Goal: Task Accomplishment & Management: Manage account settings

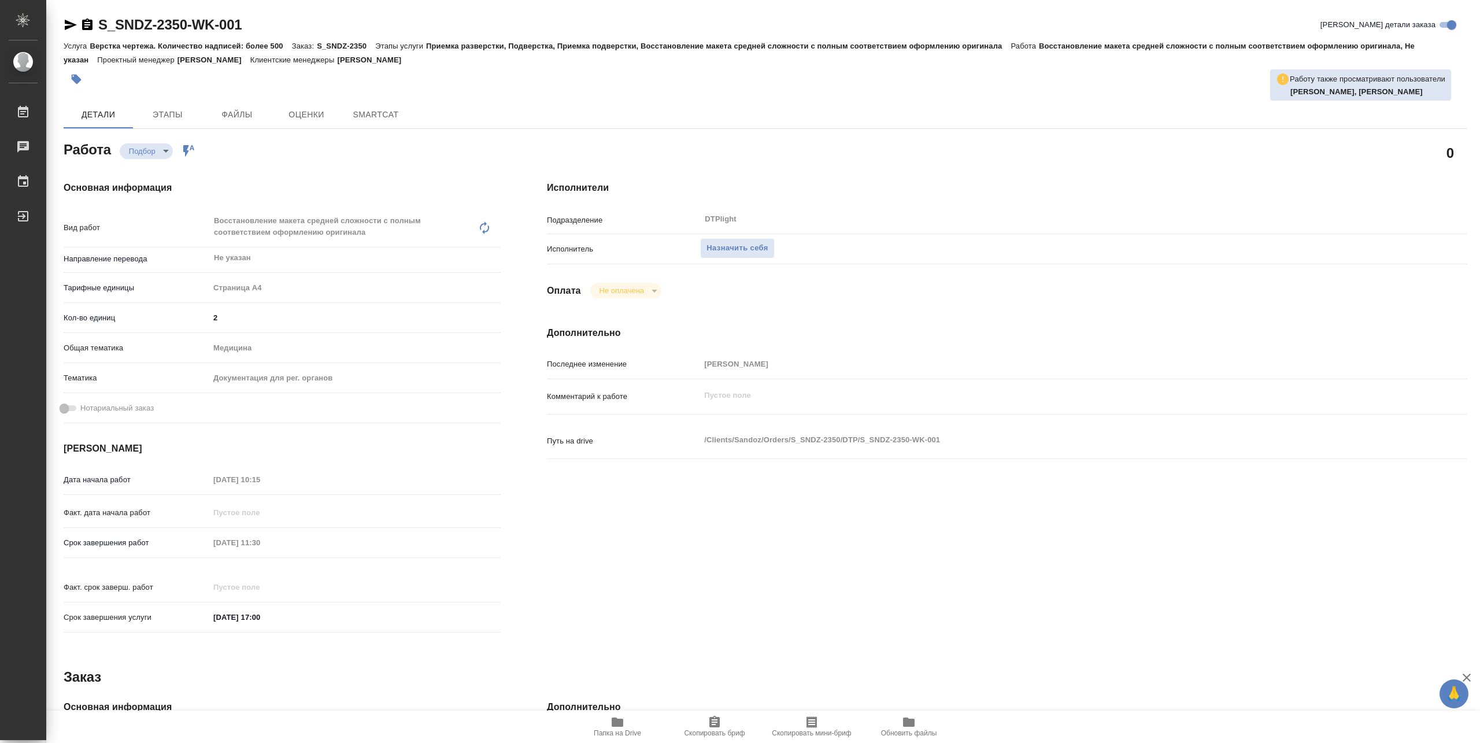
type textarea "x"
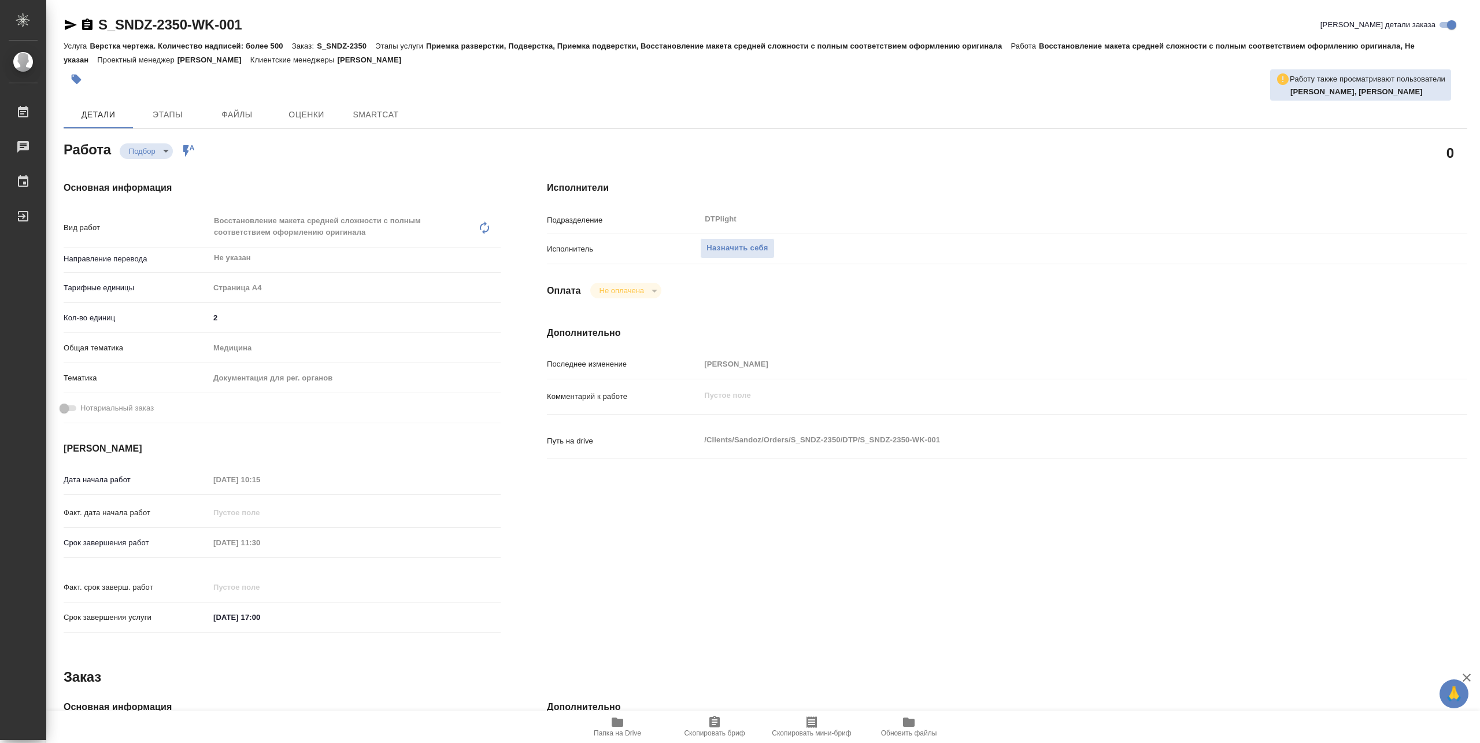
type textarea "x"
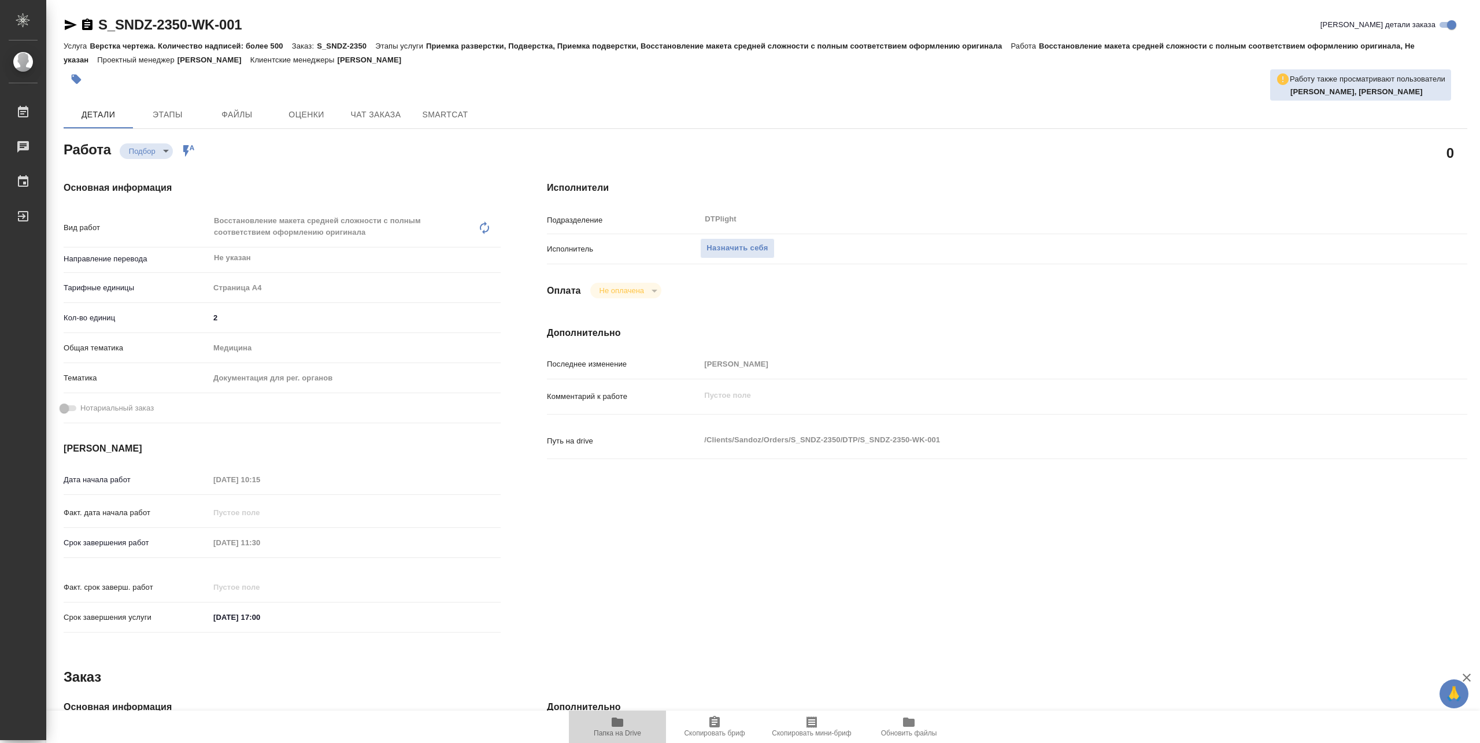
click at [613, 734] on span "Папка на Drive" at bounding box center [617, 733] width 47 height 8
type textarea "x"
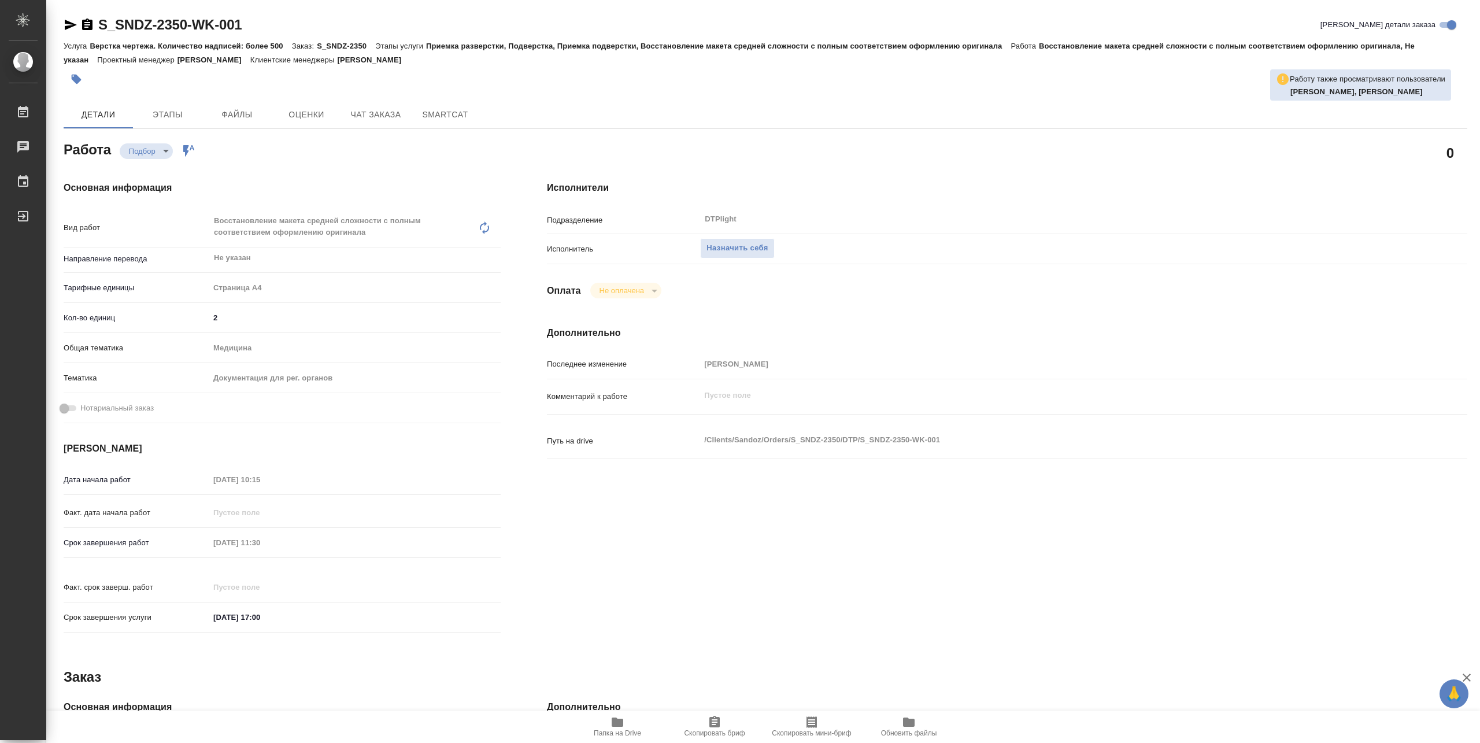
type textarea "x"
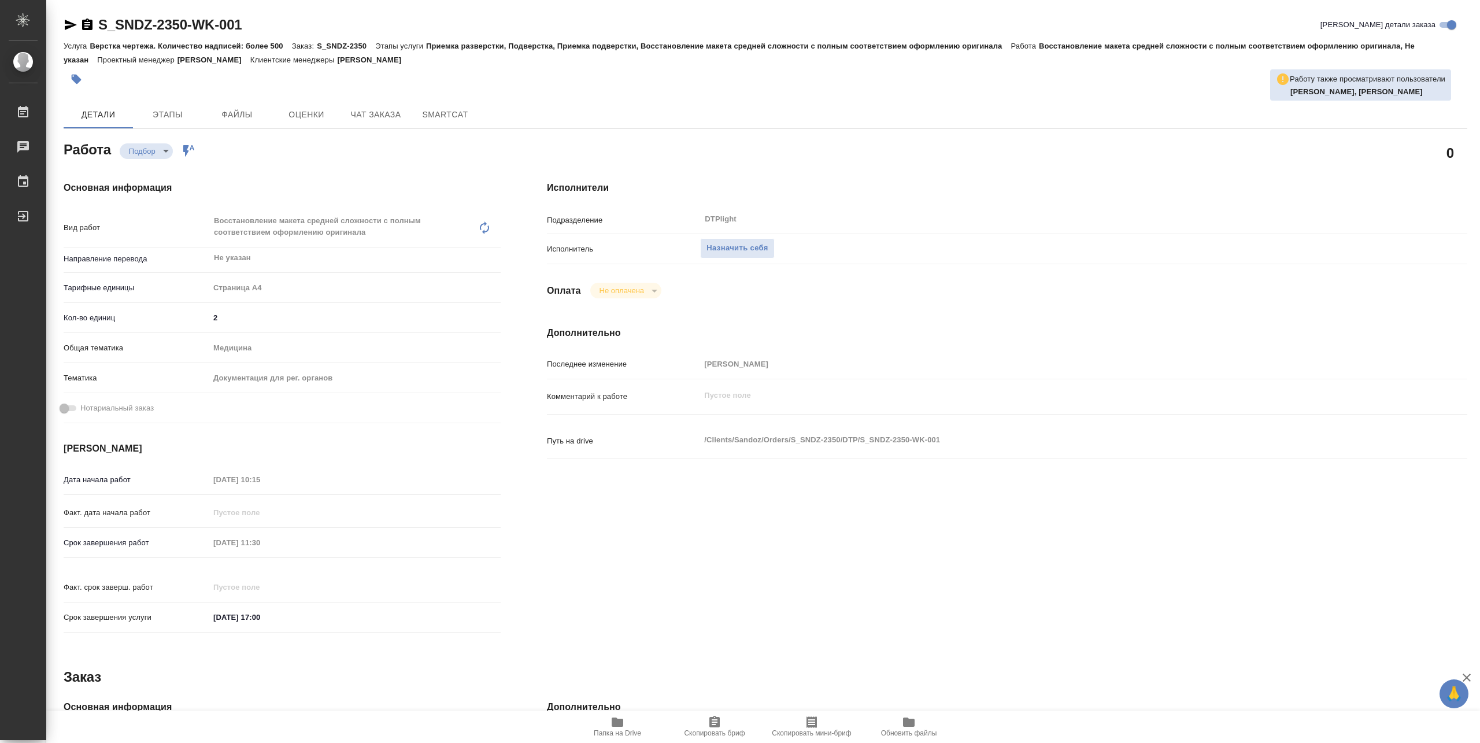
type textarea "x"
click at [757, 251] on span "Назначить себя" at bounding box center [736, 248] width 61 height 13
type textarea "x"
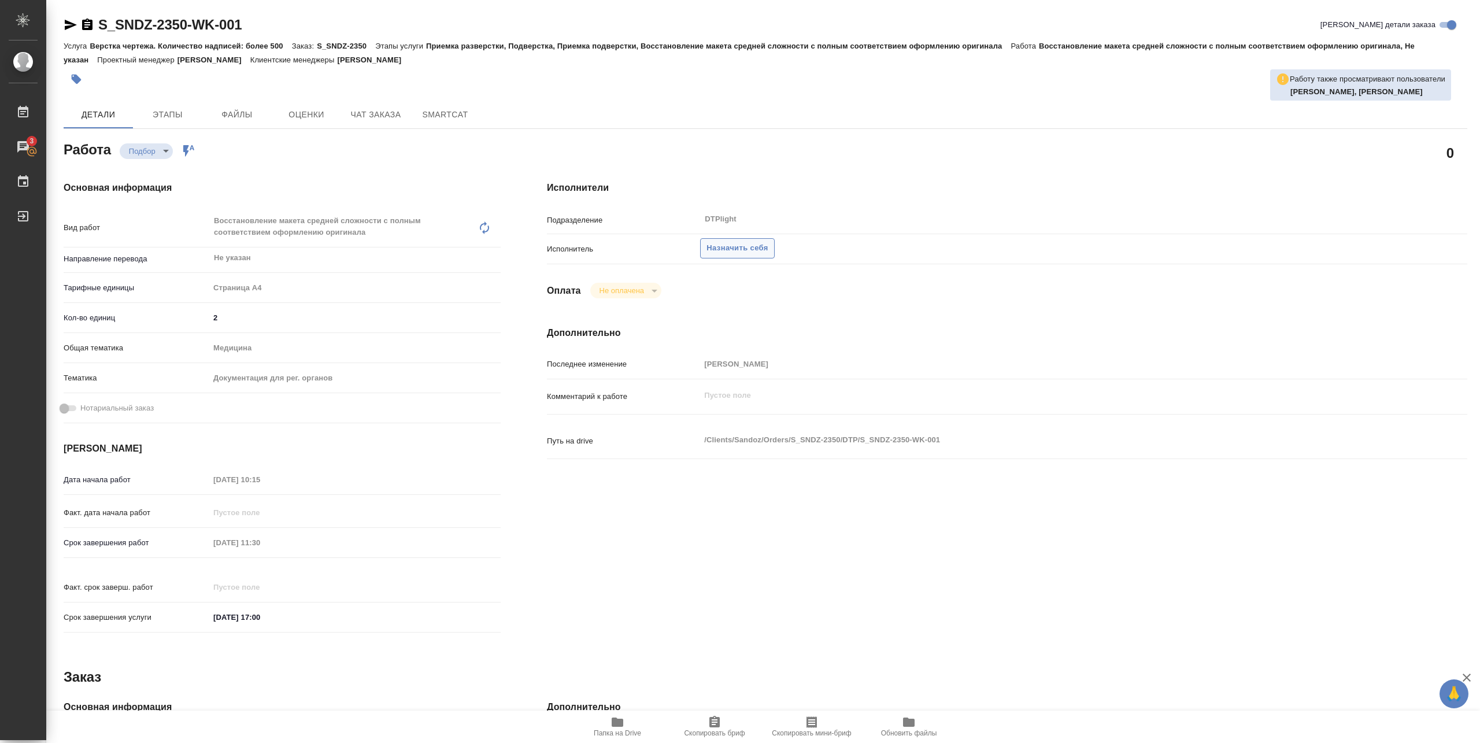
type textarea "x"
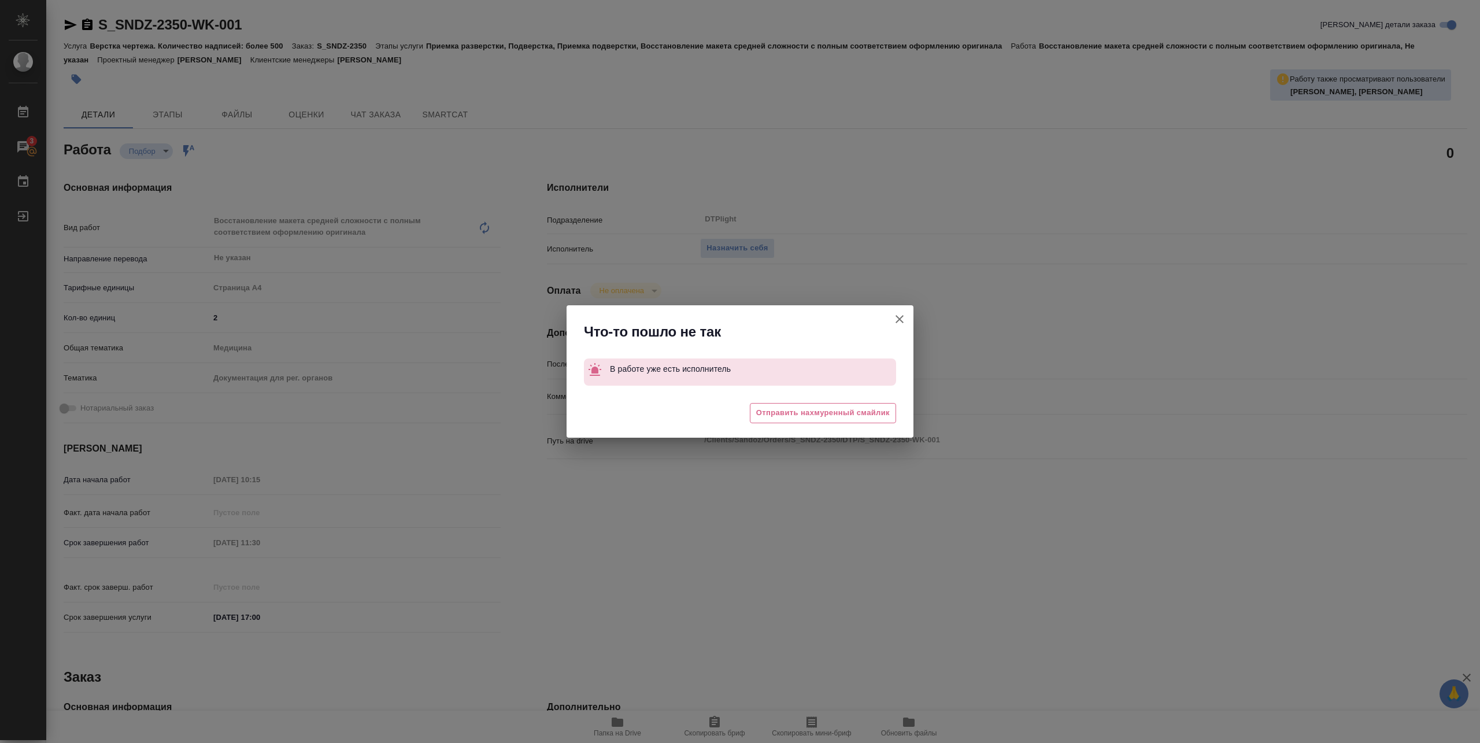
click at [893, 320] on icon "button" at bounding box center [899, 319] width 14 height 14
type textarea "x"
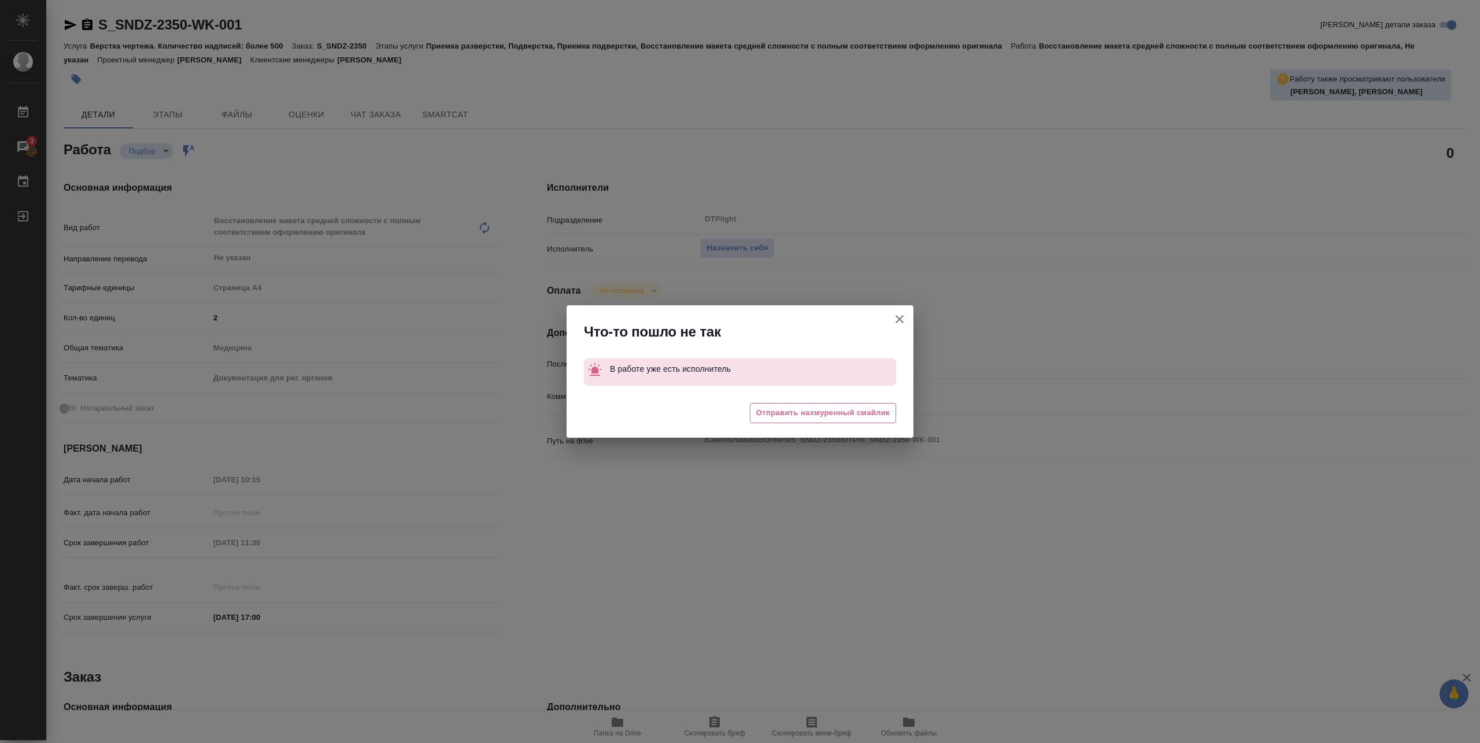
type textarea "x"
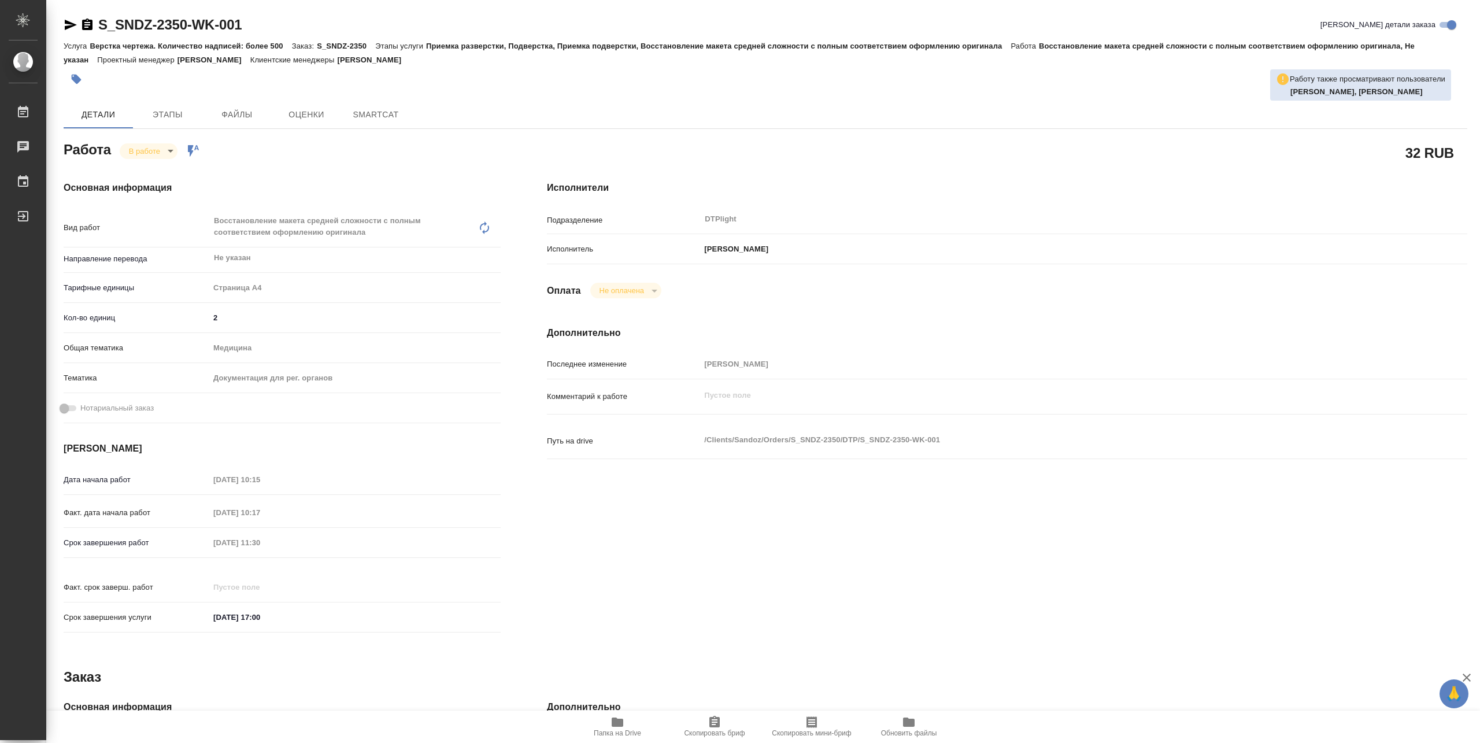
type textarea "x"
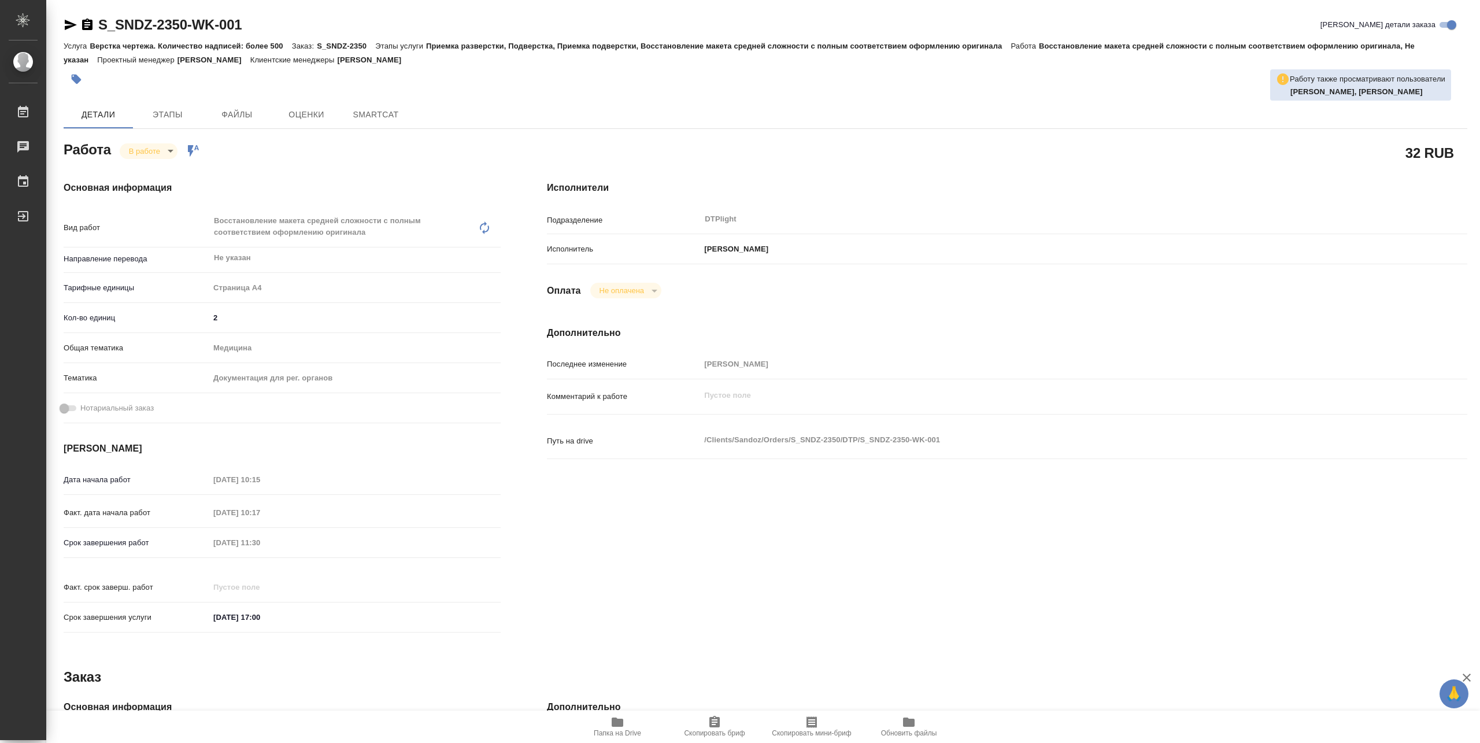
type textarea "x"
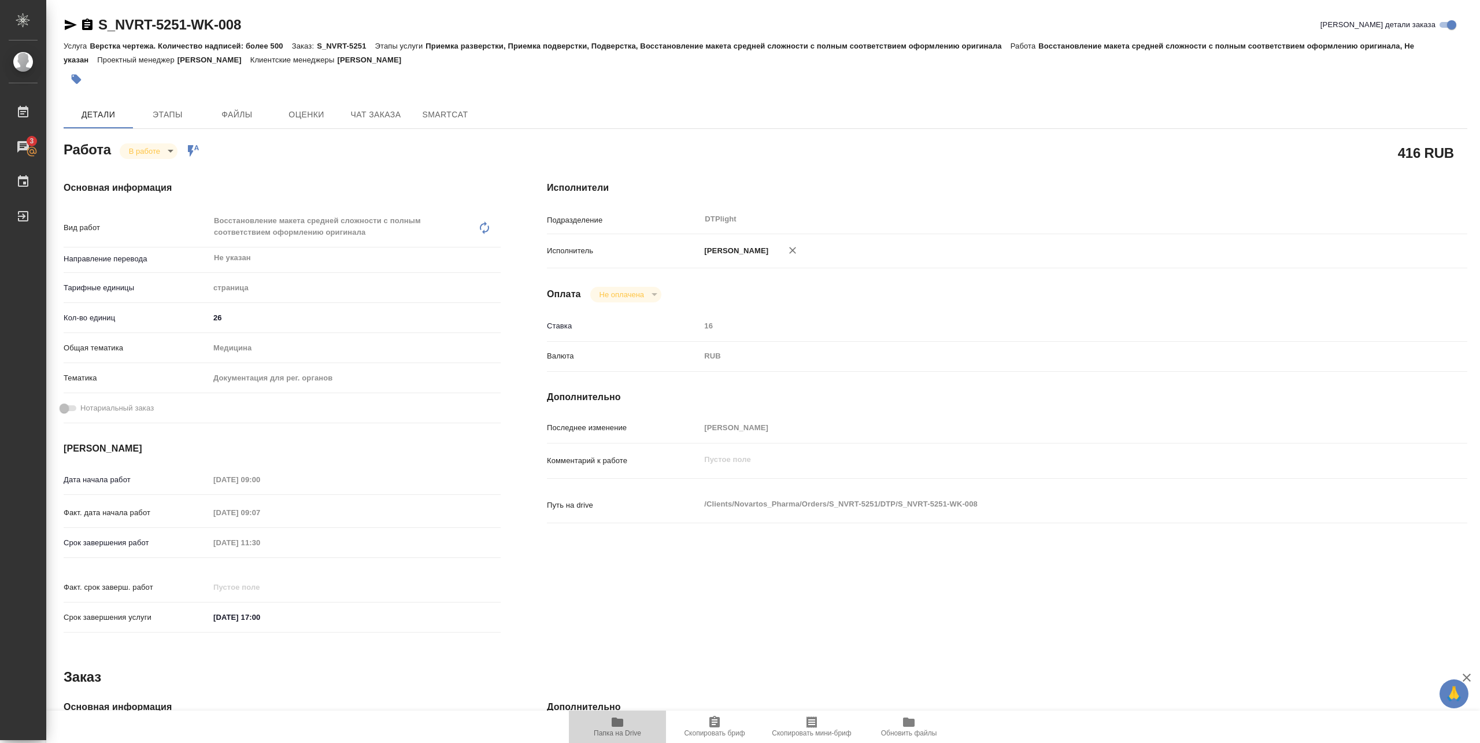
click at [613, 729] on span "Папка на Drive" at bounding box center [617, 733] width 47 height 8
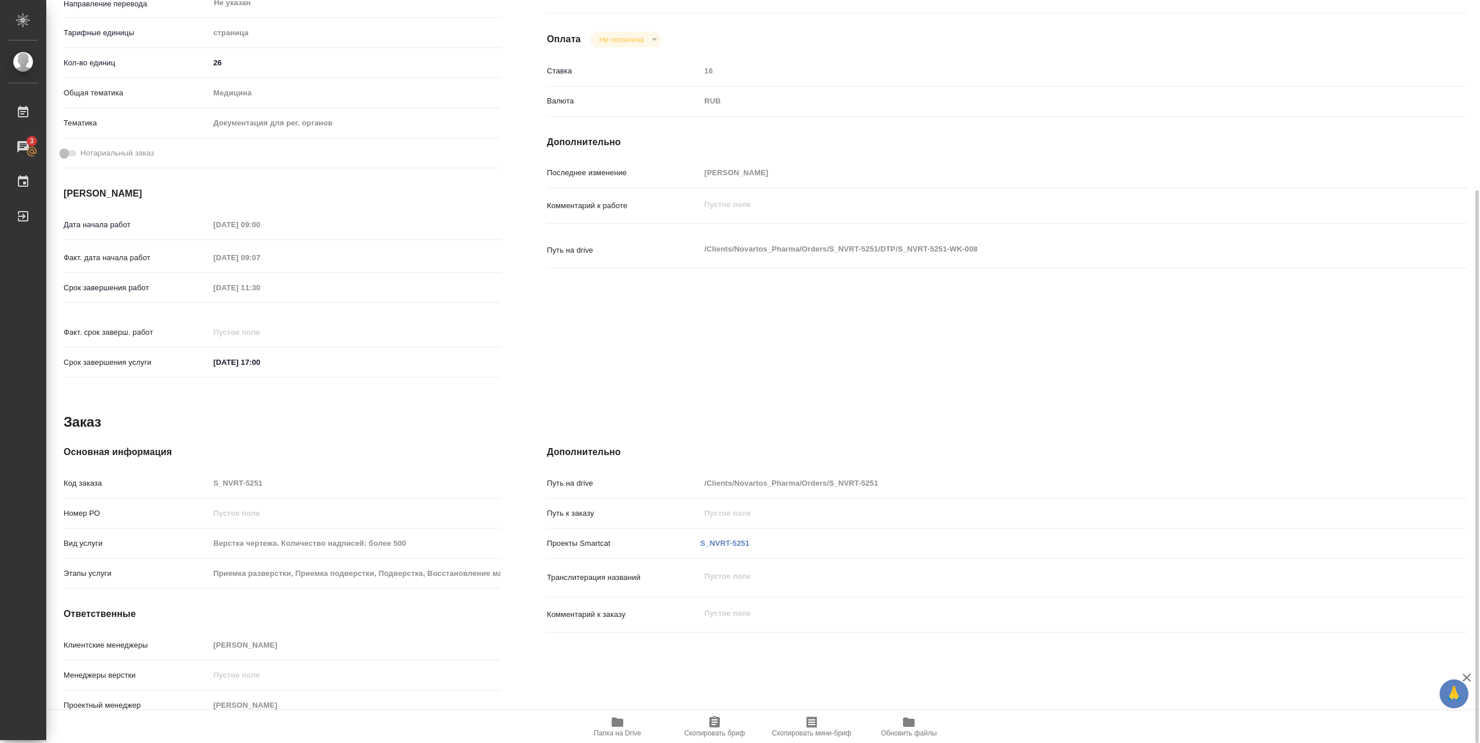
scroll to position [24, 0]
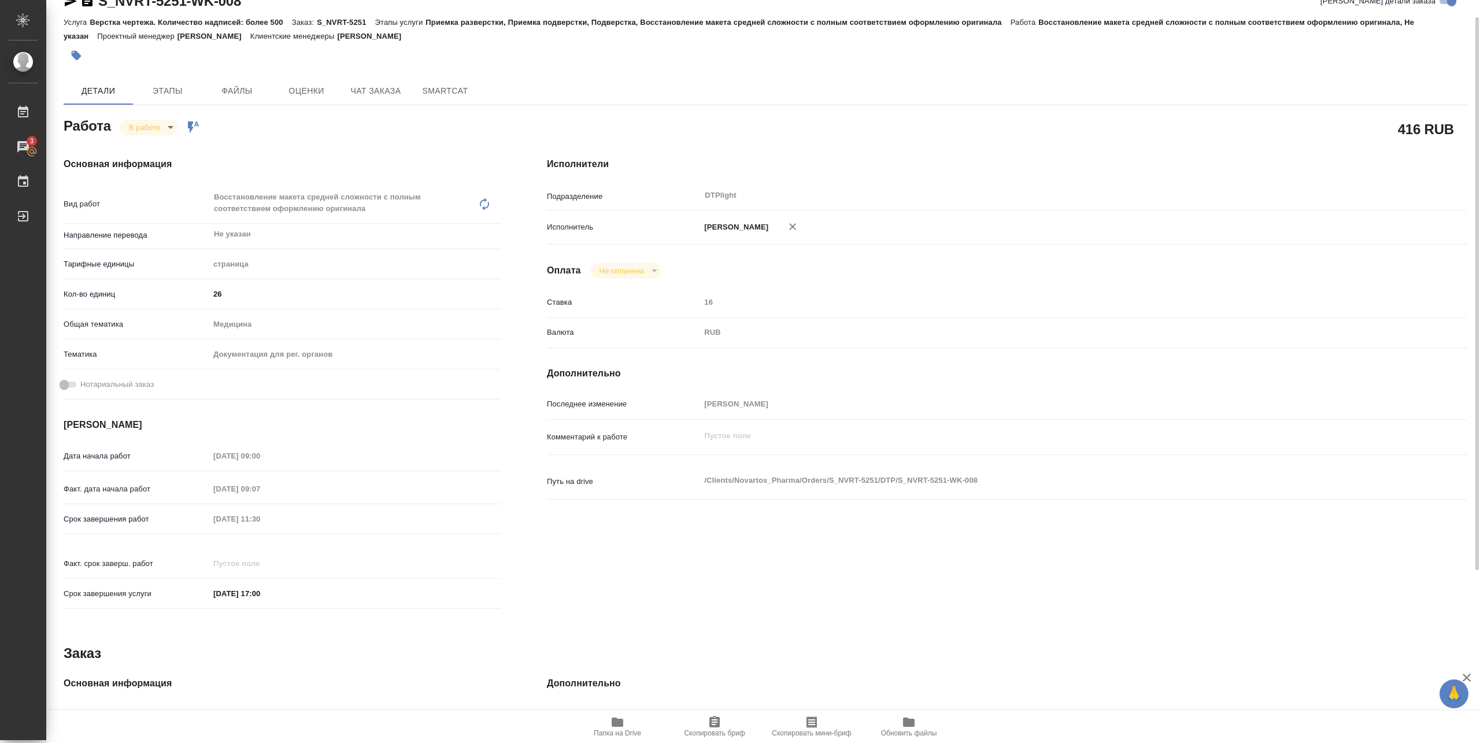
click at [169, 128] on body "🙏 .cls-1 fill:#fff; AWATERA Pankina Anna Работы 3 Чаты График Выйти S_NVRT-5251…" at bounding box center [740, 371] width 1480 height 743
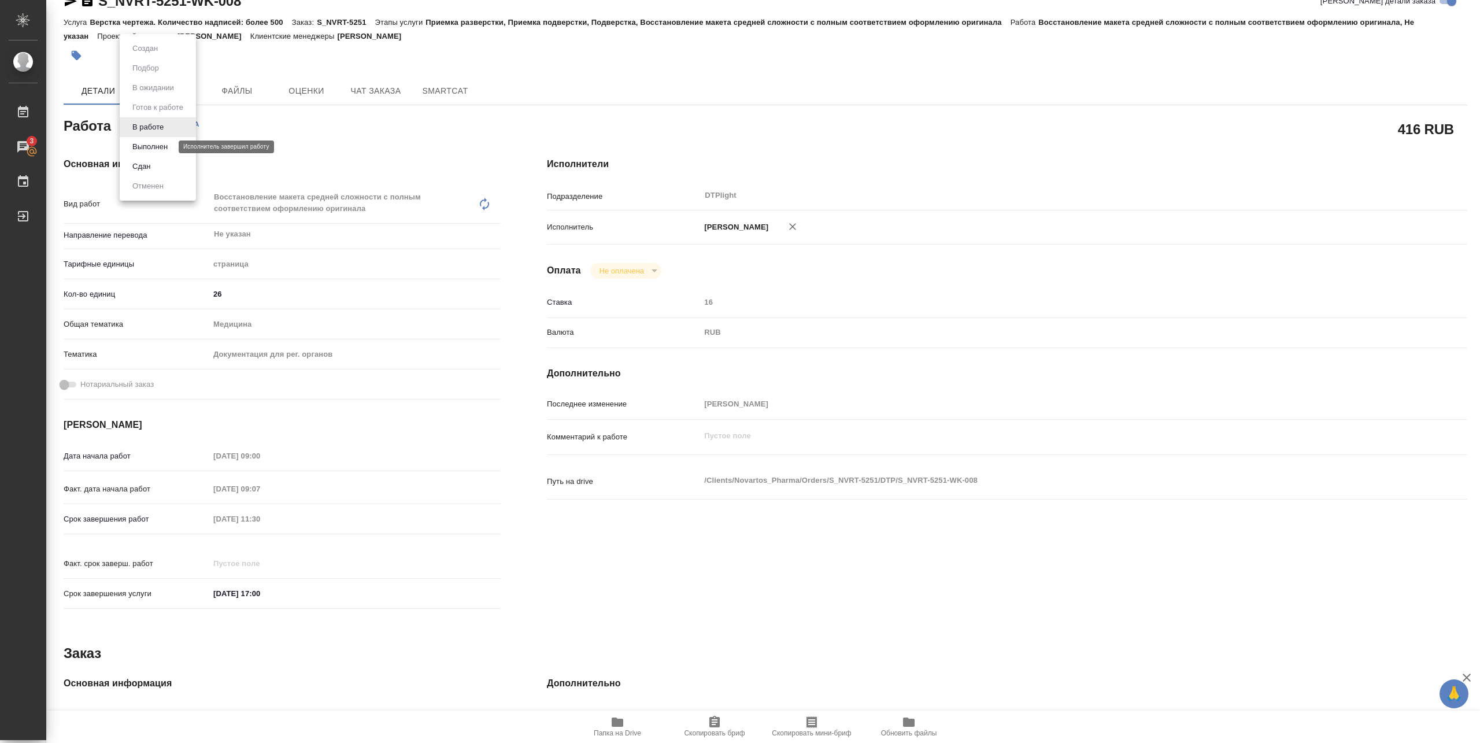
click at [162, 148] on button "Выполнен" at bounding box center [150, 146] width 42 height 13
type textarea "x"
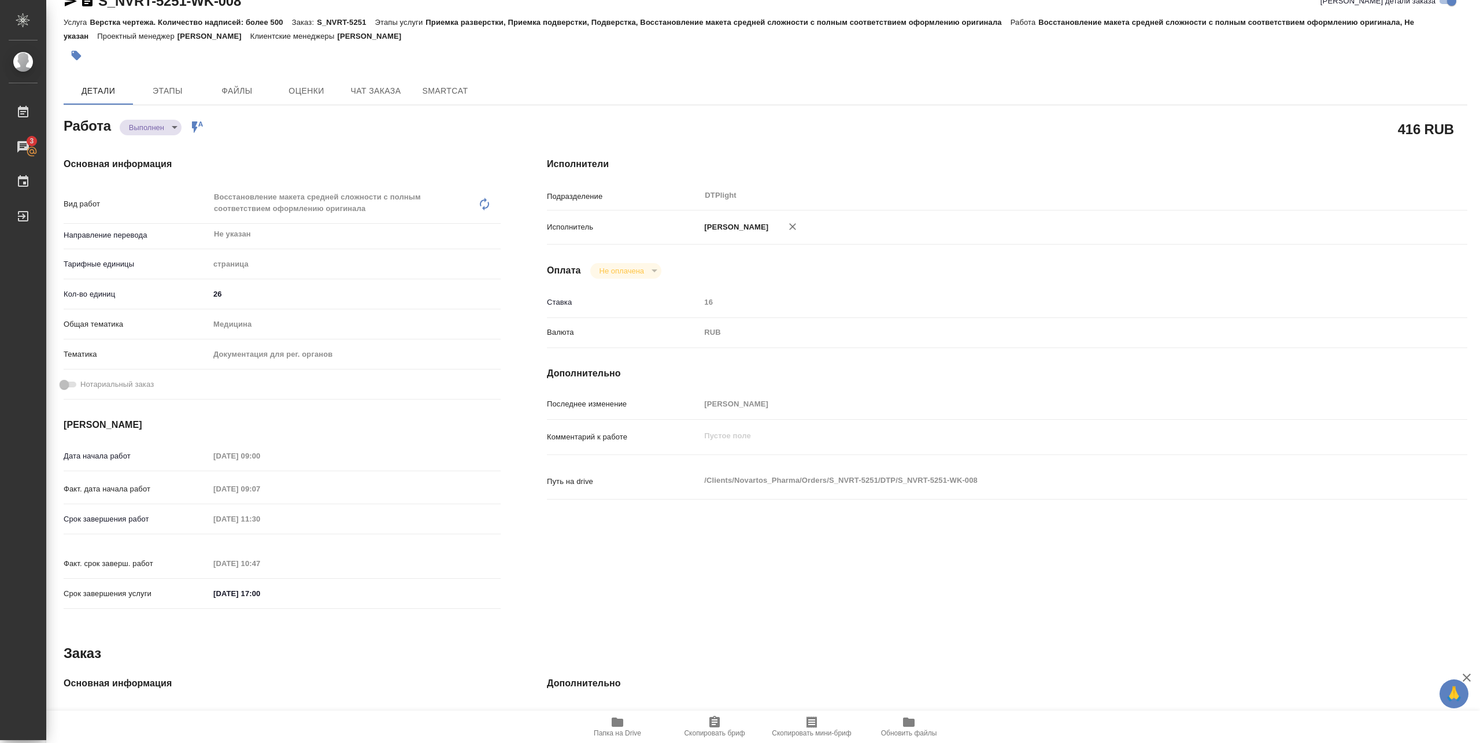
type textarea "x"
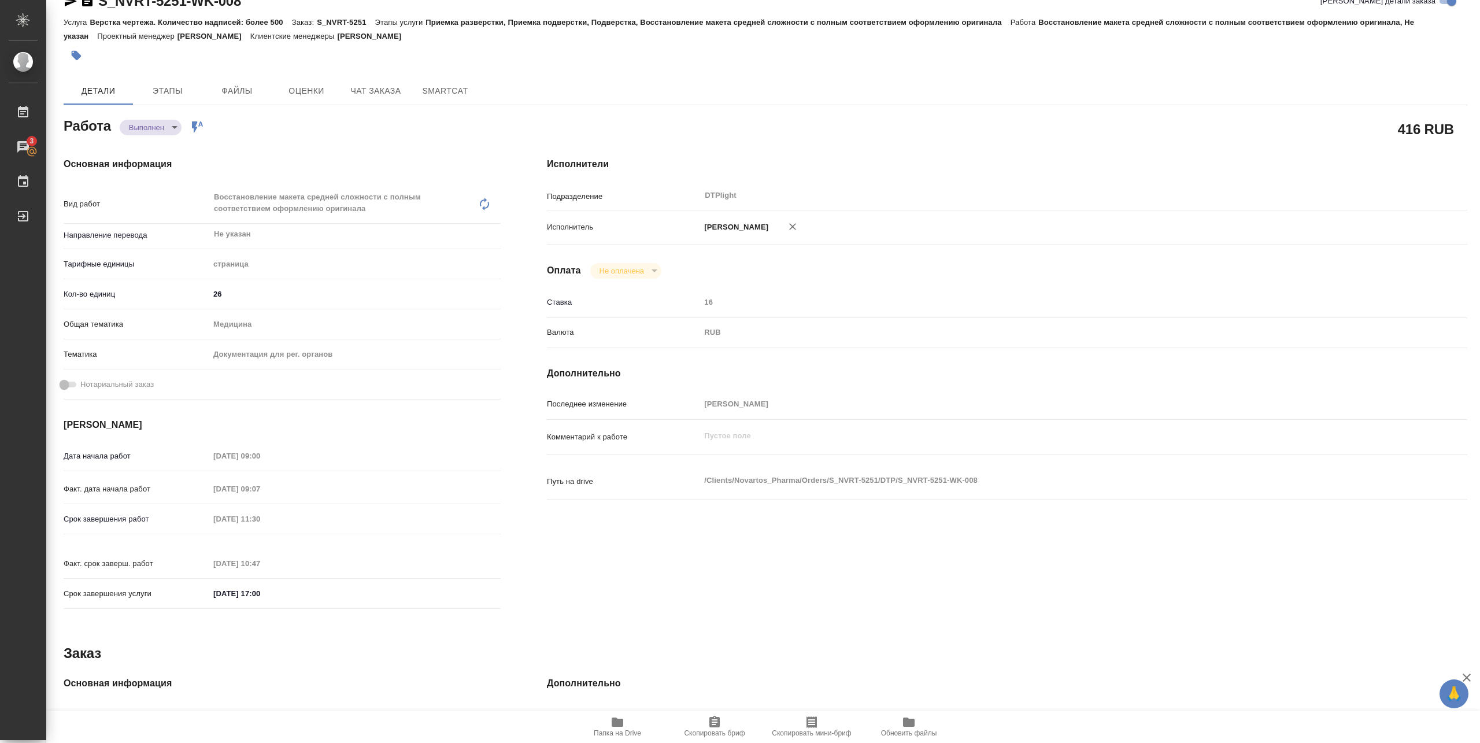
type textarea "x"
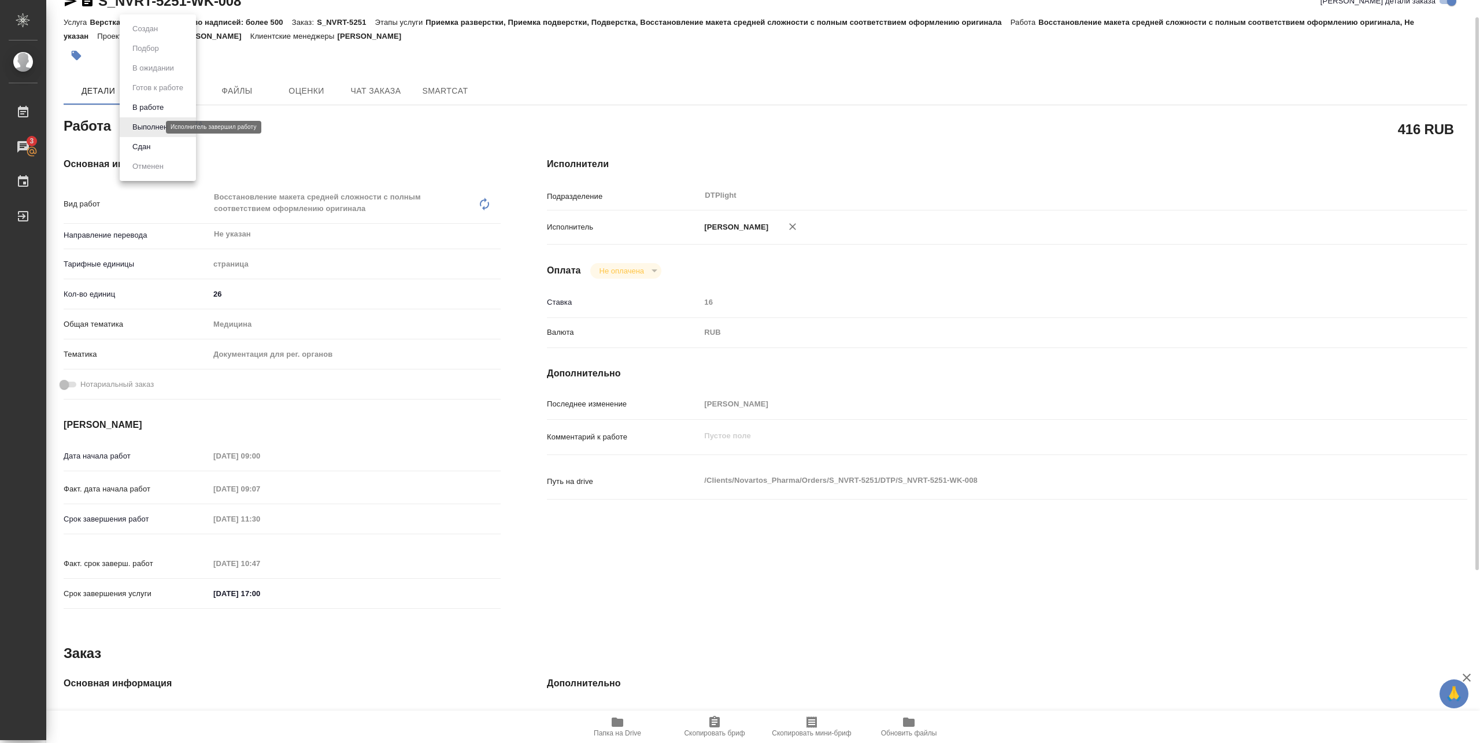
click at [142, 128] on body "🙏 .cls-1 fill:#fff; AWATERA Pankina Anna Работы 3 Чаты График Выйти S_NVRT-5251…" at bounding box center [740, 371] width 1480 height 743
type textarea "x"
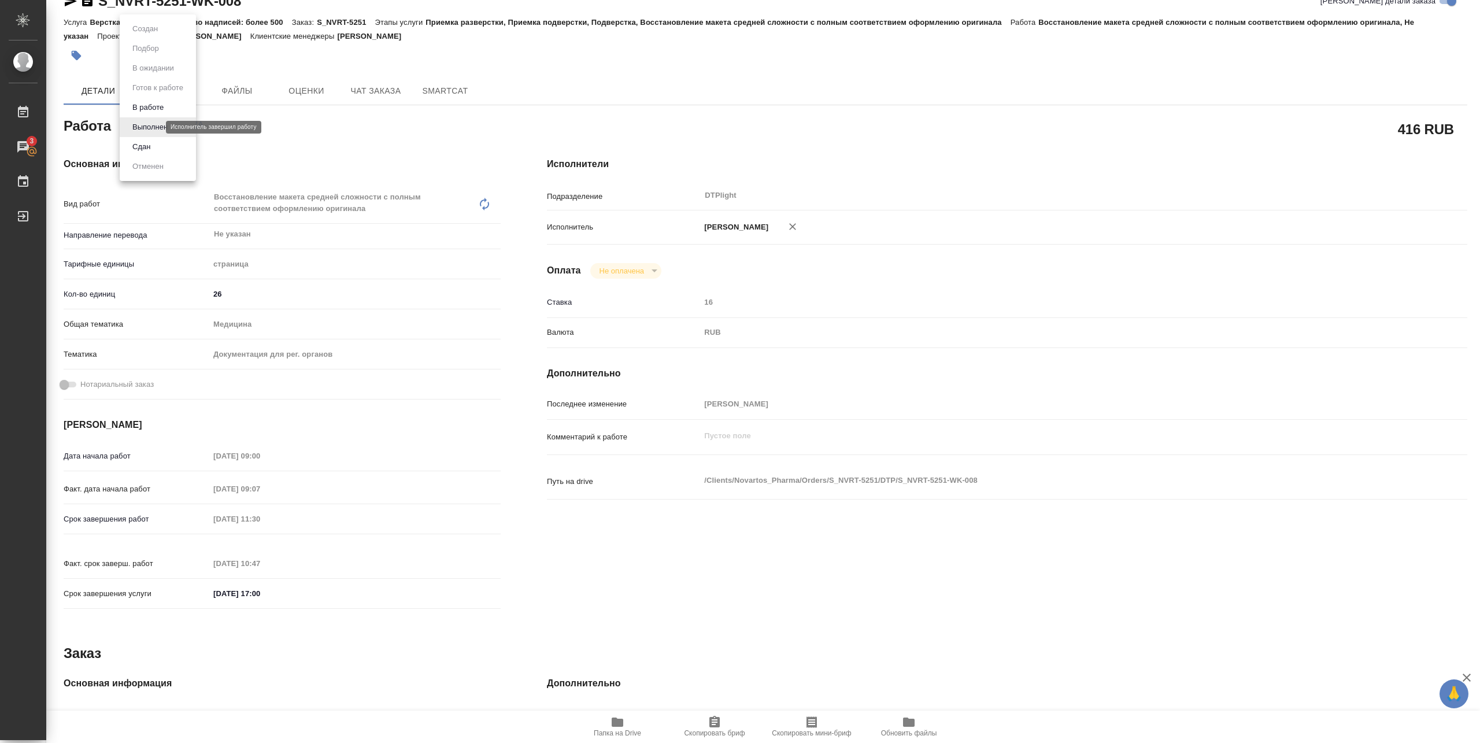
type textarea "x"
click at [143, 144] on button "Сдан" at bounding box center [141, 146] width 25 height 13
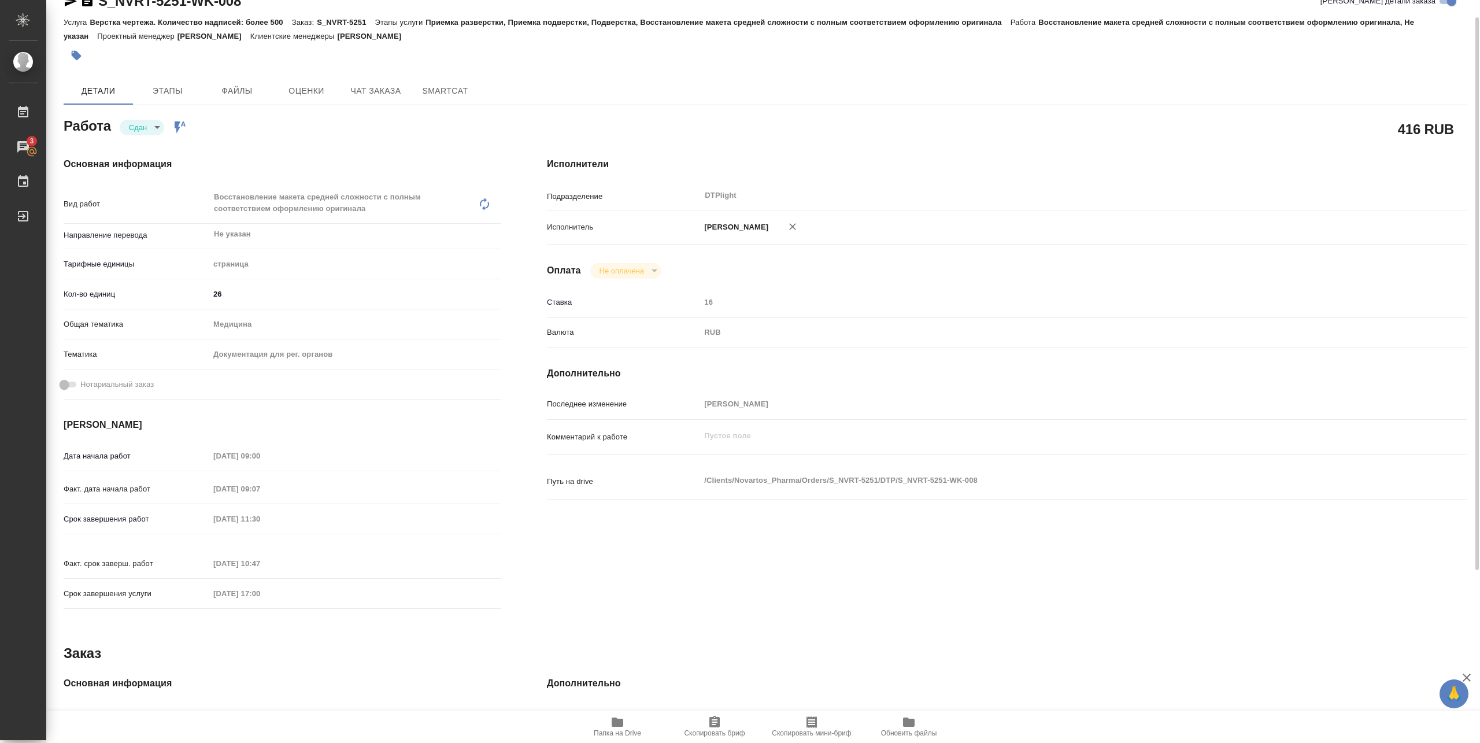
type textarea "x"
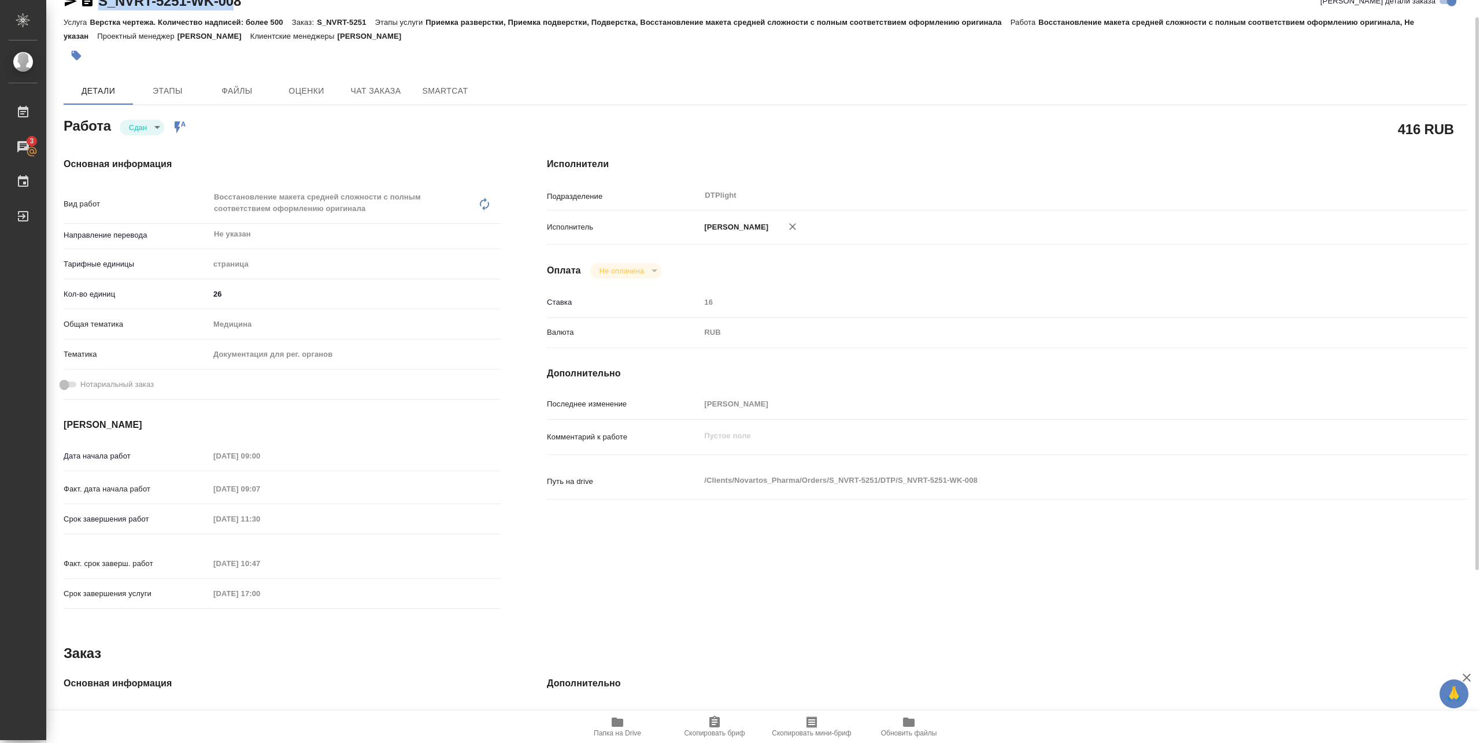
type textarea "x"
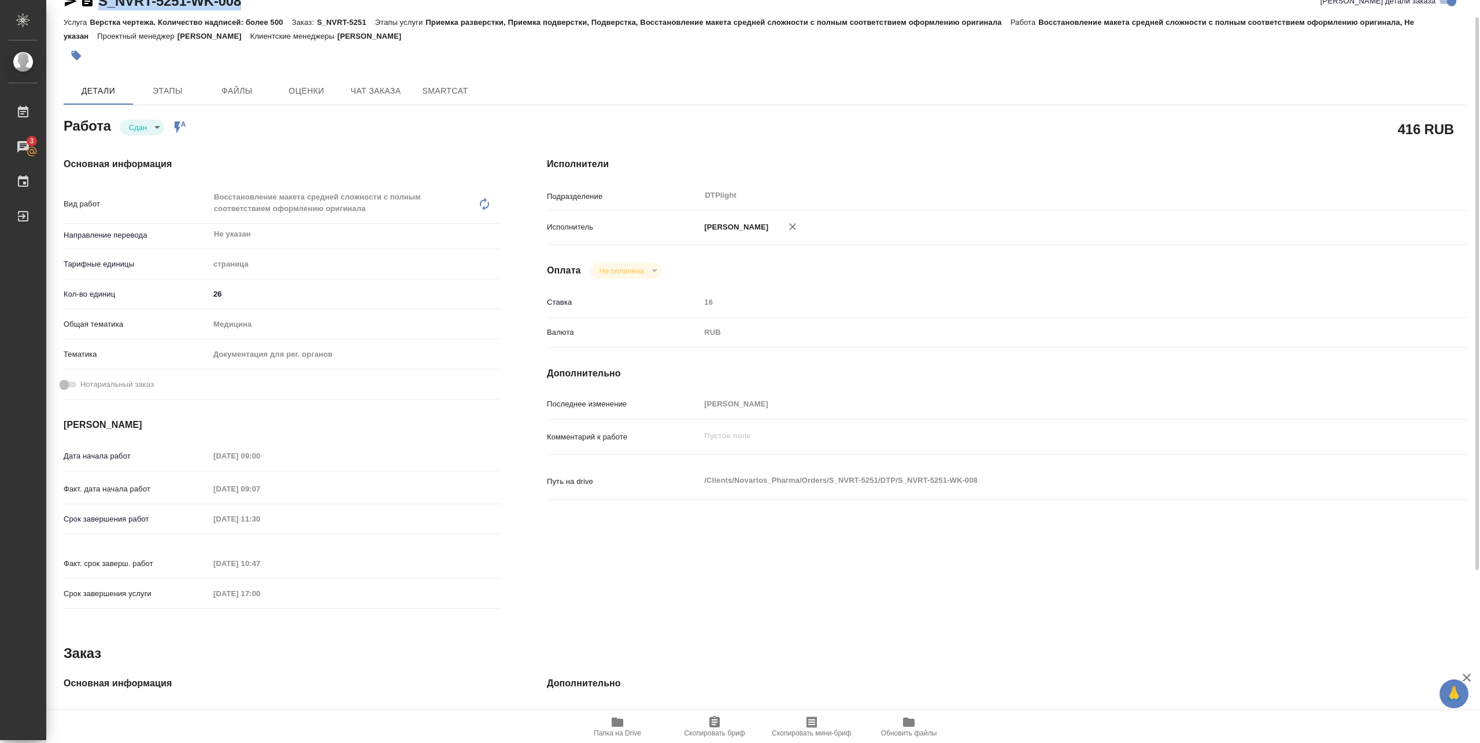
drag, startPoint x: 100, startPoint y: 9, endPoint x: 252, endPoint y: 12, distance: 152.0
click at [252, 12] on div "S_NVRT-5251-WK-008 Кратко детали заказа" at bounding box center [765, 3] width 1403 height 23
copy link "S_NVRT-5251-WK-008"
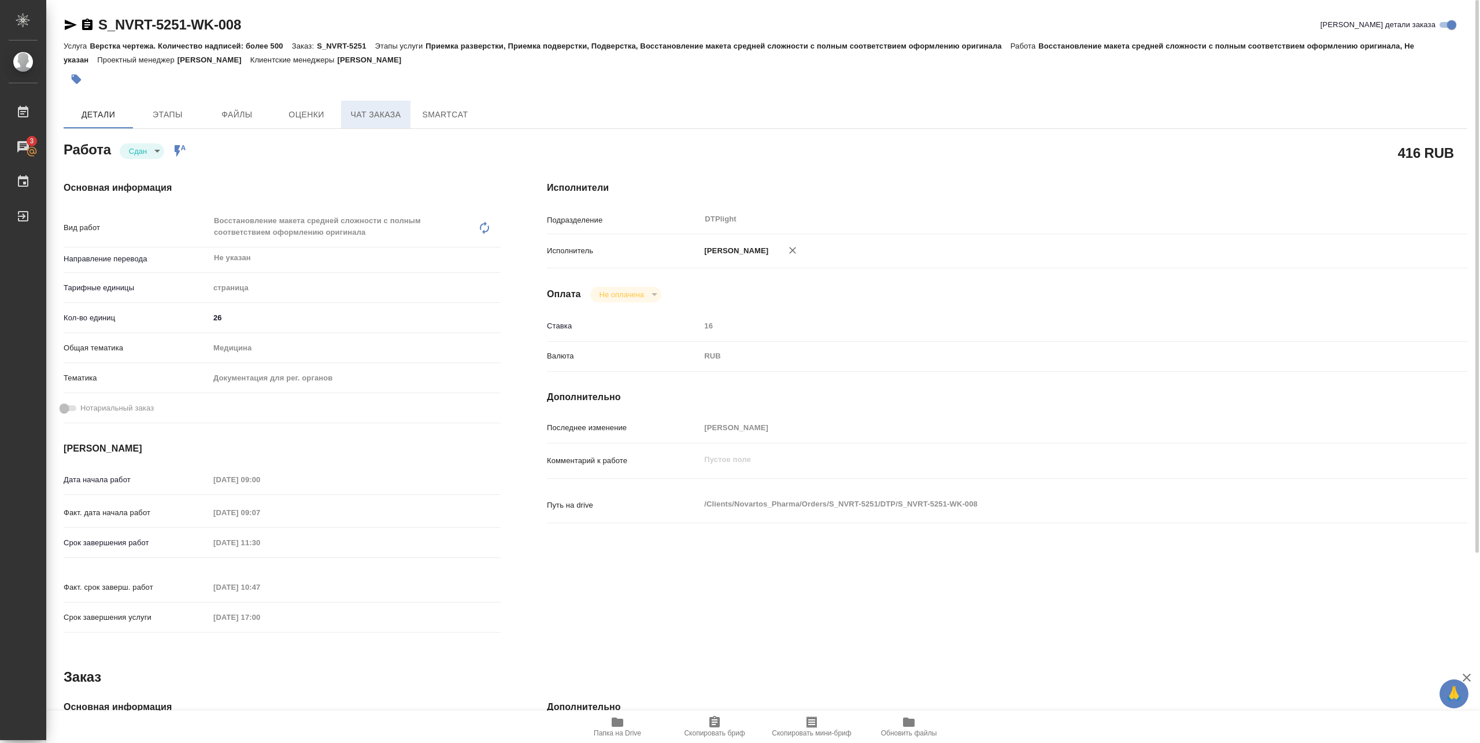
click at [382, 120] on span "Чат заказа" at bounding box center [375, 115] width 55 height 14
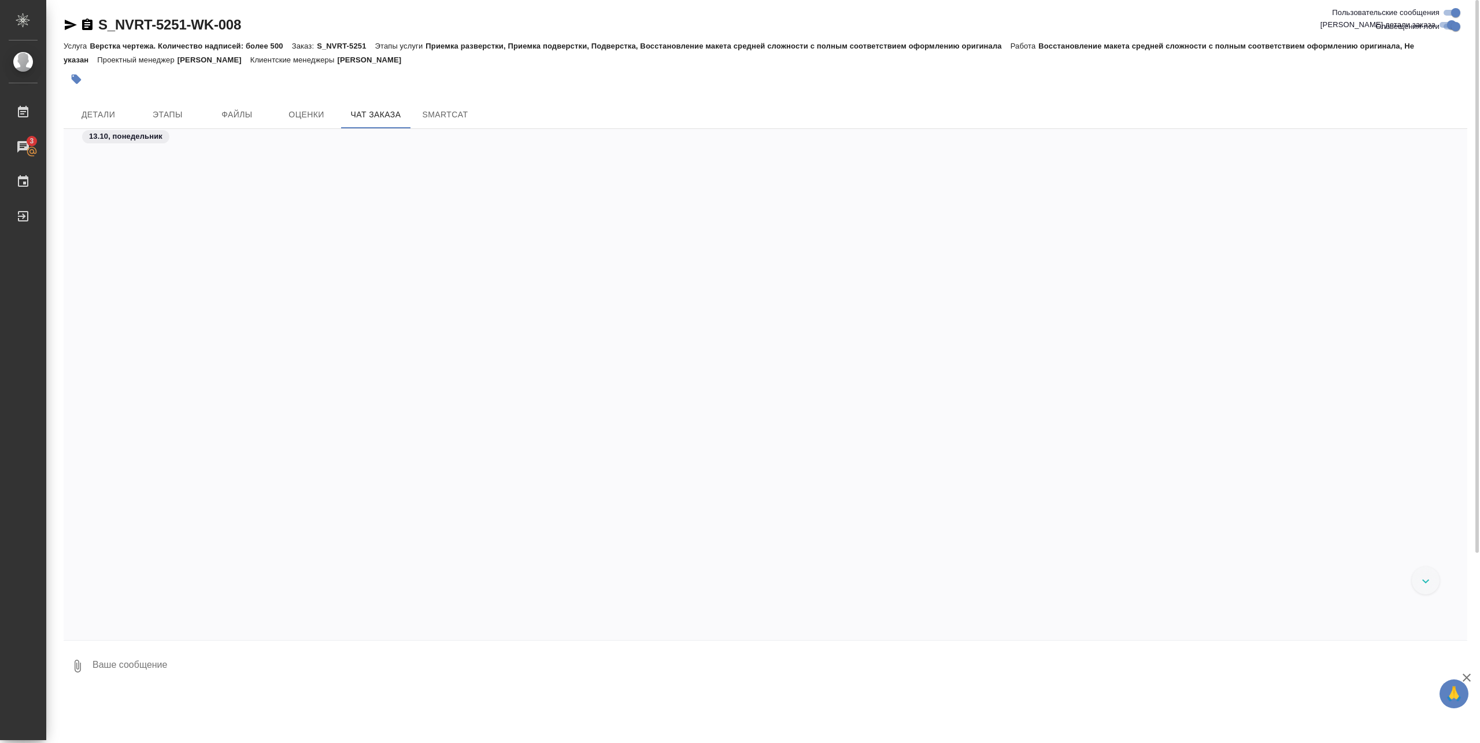
scroll to position [30189, 0]
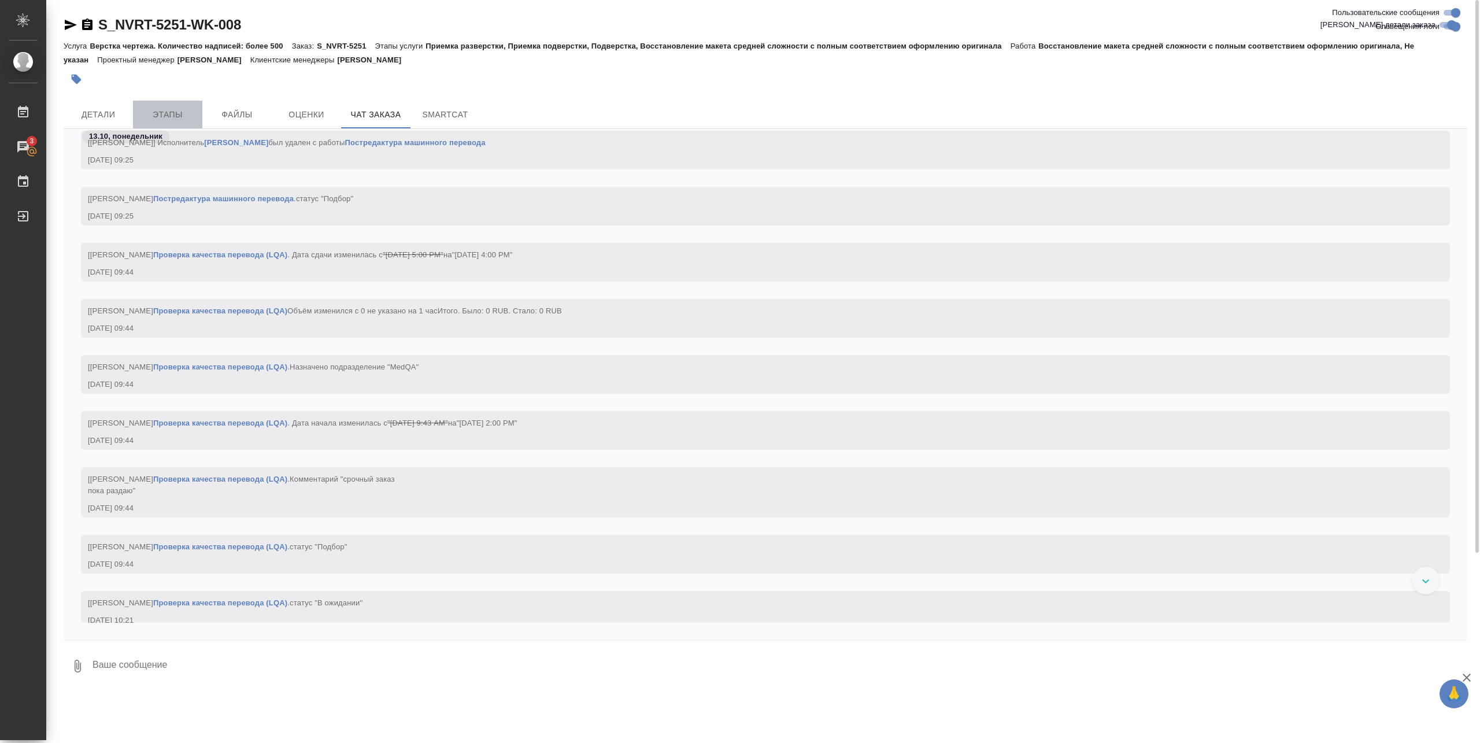
click at [183, 111] on span "Этапы" at bounding box center [167, 115] width 55 height 14
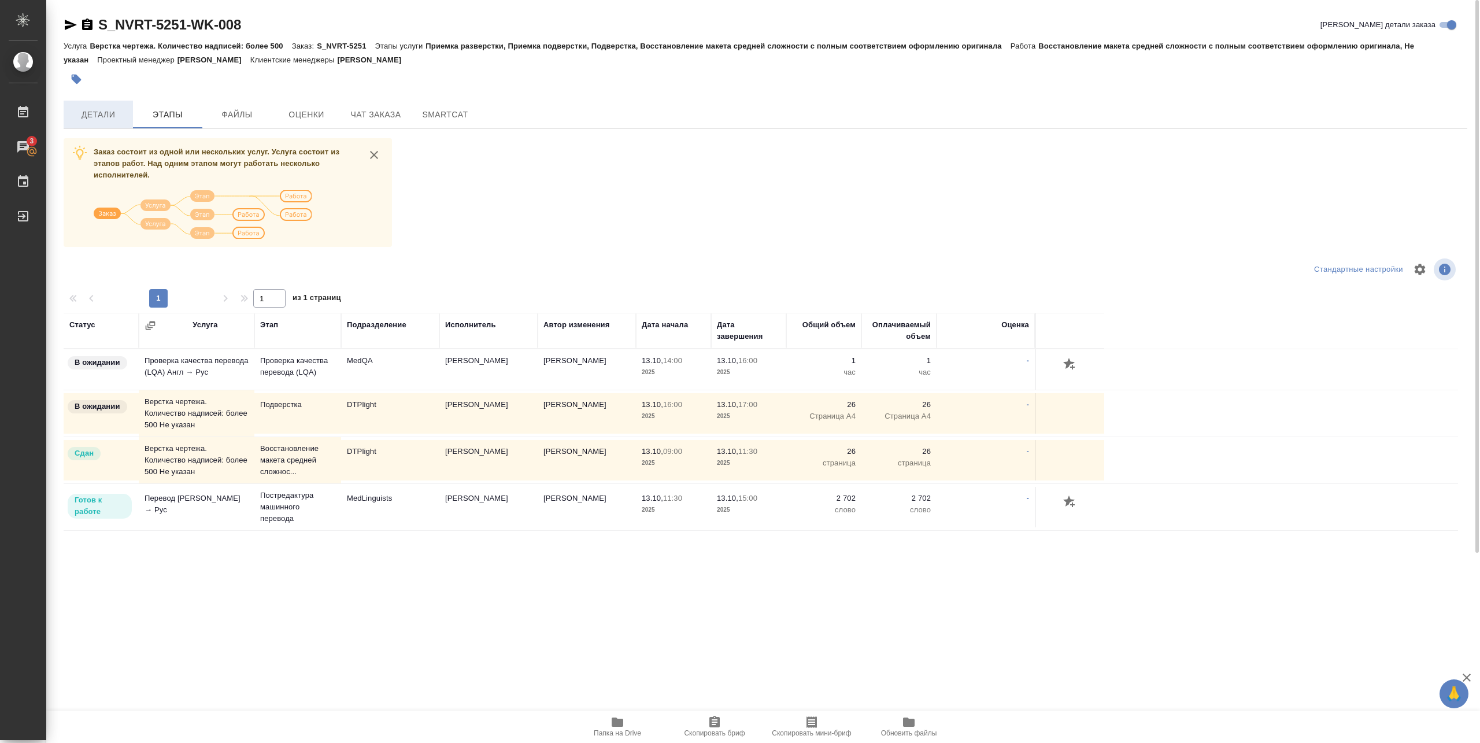
click at [108, 116] on span "Детали" at bounding box center [98, 115] width 55 height 14
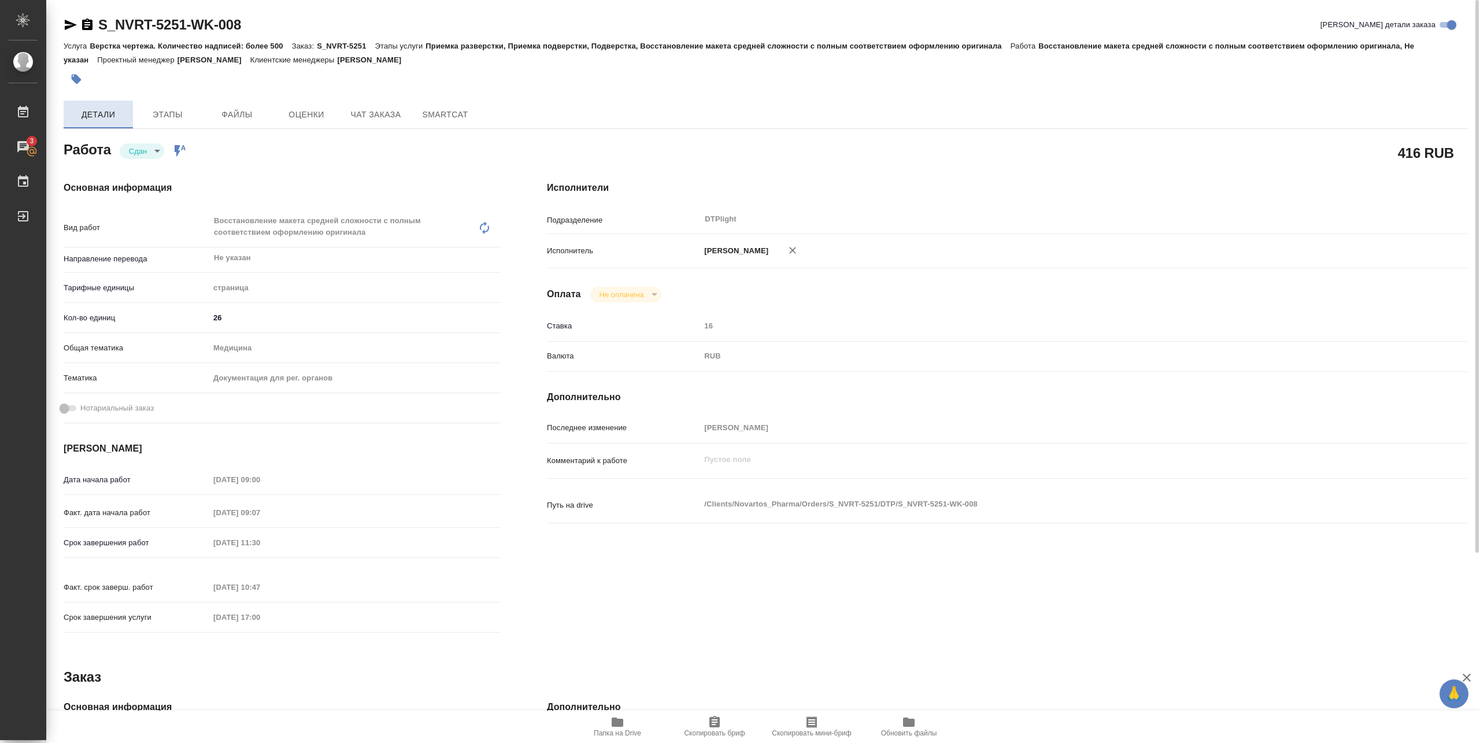
type textarea "x"
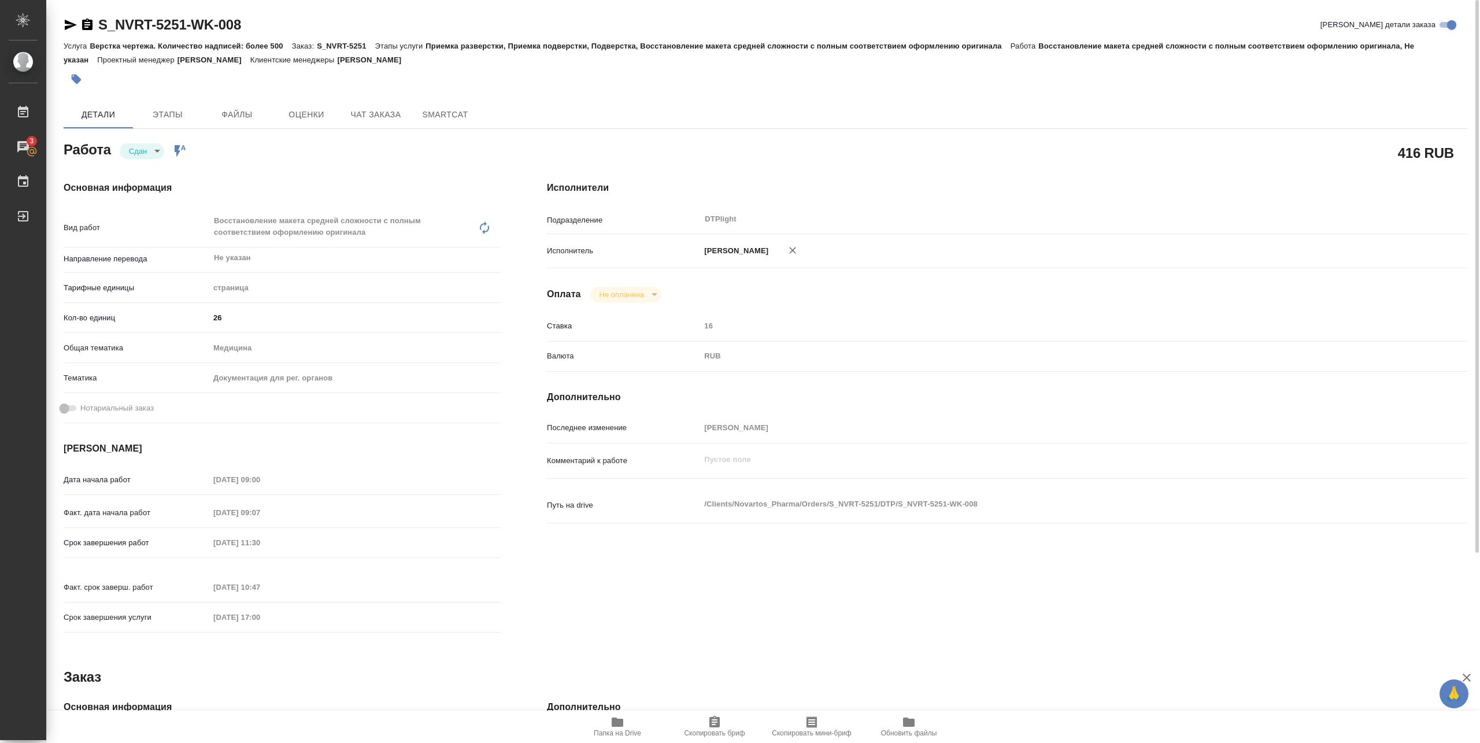
type textarea "x"
